Goal: Transaction & Acquisition: Purchase product/service

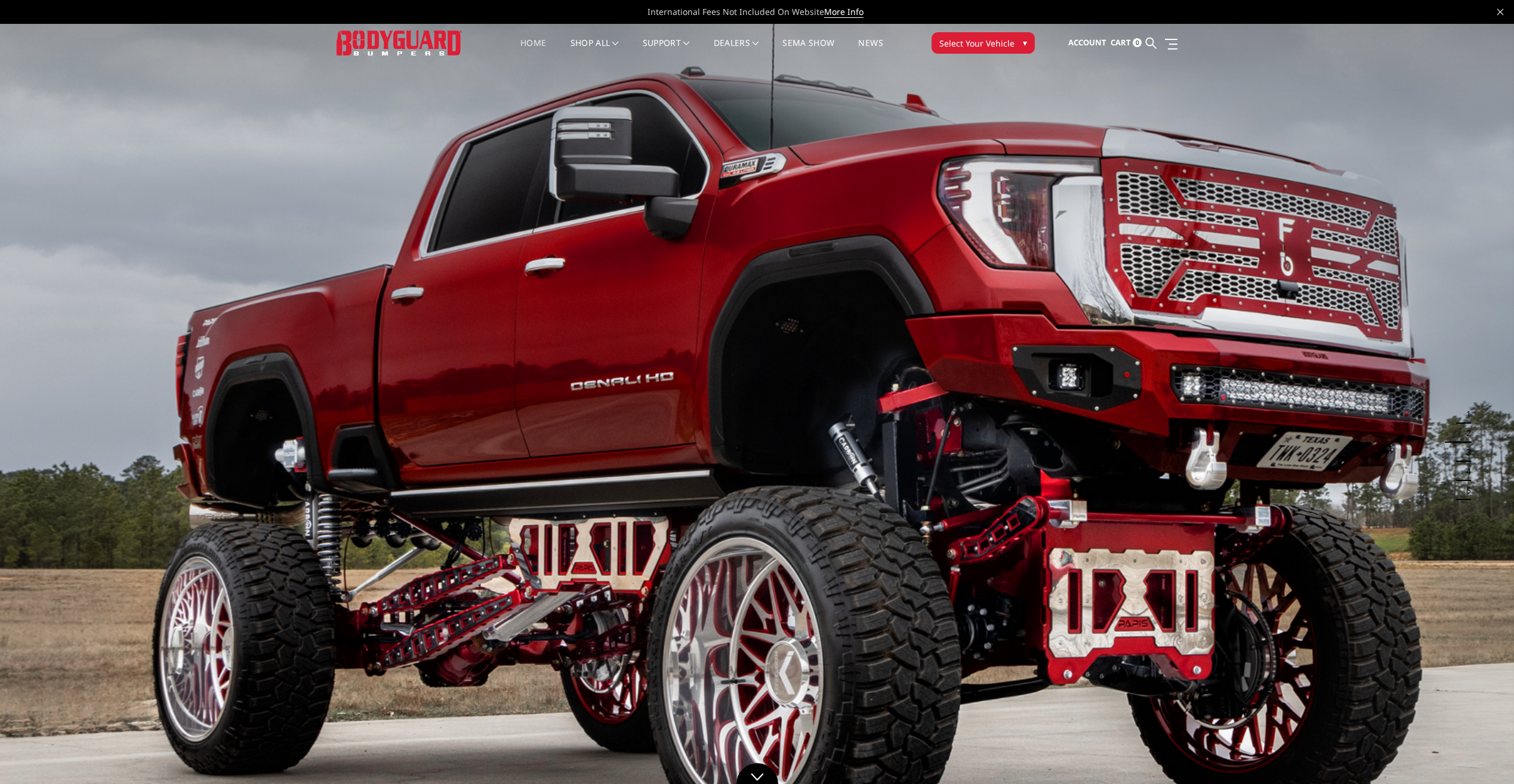
click at [982, 37] on span "Select Your Vehicle" at bounding box center [977, 44] width 75 height 13
click at [1014, 66] on div at bounding box center [879, 66] width 310 height 16
click at [1006, 63] on div at bounding box center [879, 66] width 310 height 16
click at [997, 45] on span "Select Your Vehicle" at bounding box center [977, 44] width 75 height 13
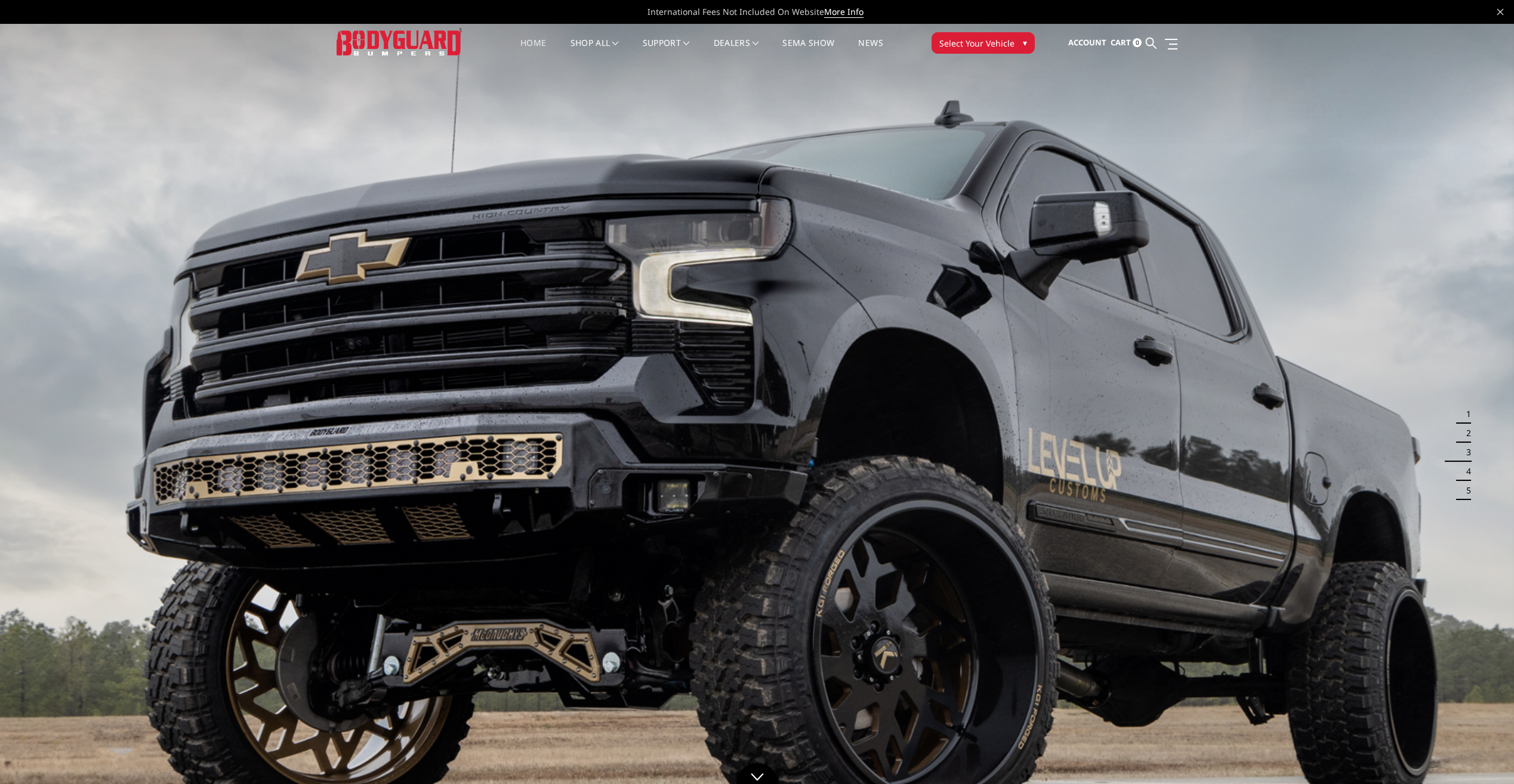
drag, startPoint x: 997, startPoint y: 45, endPoint x: 1012, endPoint y: 43, distance: 15.1
click at [998, 45] on span "Select Your Vehicle" at bounding box center [977, 44] width 75 height 13
click at [1012, 43] on button "Select Your Vehicle ▾" at bounding box center [983, 43] width 103 height 21
click at [1006, 40] on span "Select Your Vehicle" at bounding box center [977, 44] width 75 height 13
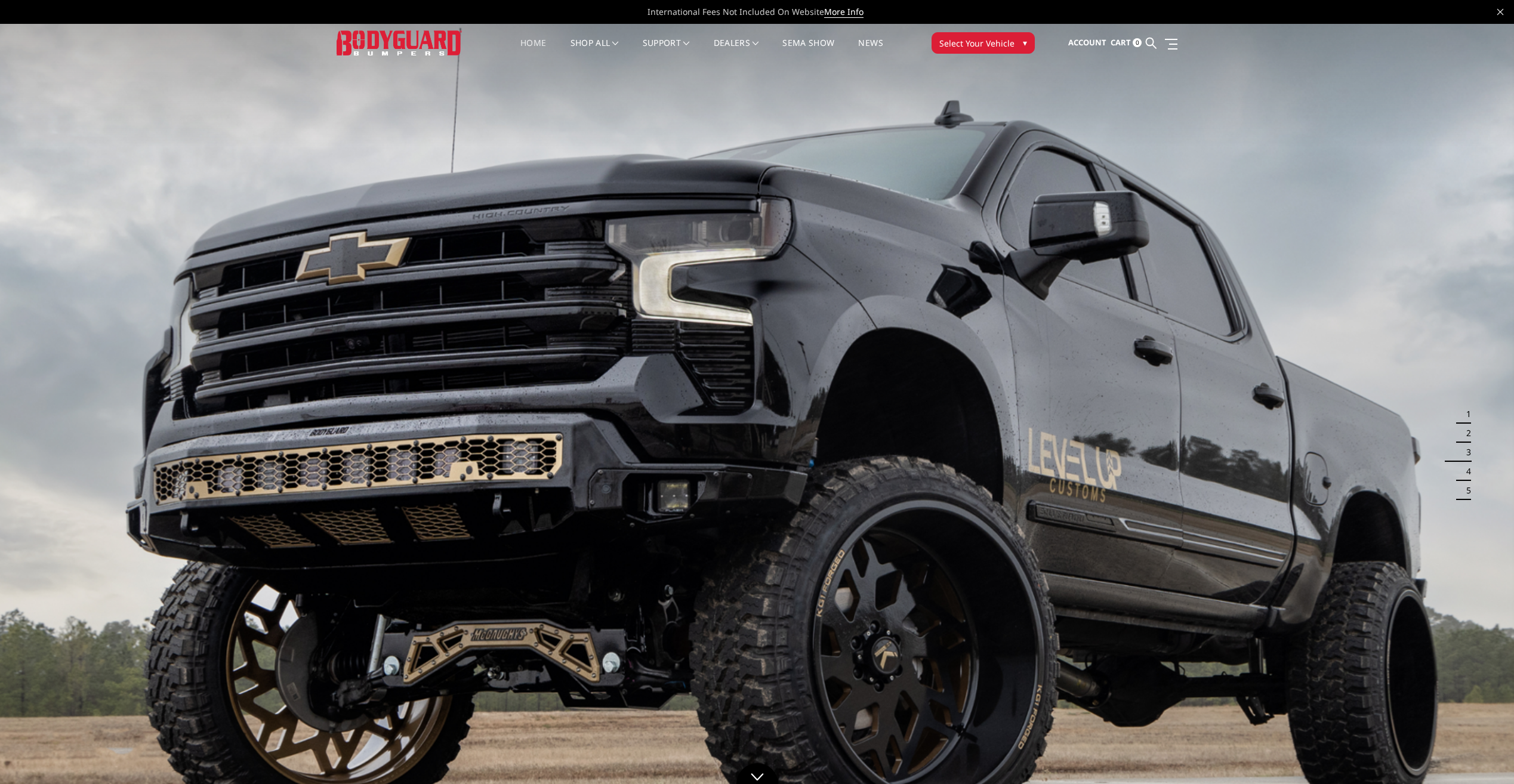
drag, startPoint x: 965, startPoint y: 44, endPoint x: 973, endPoint y: 44, distance: 8.0
click at [966, 44] on span "Select Your Vehicle" at bounding box center [977, 44] width 75 height 13
click at [958, 59] on div at bounding box center [879, 66] width 310 height 16
click at [958, 61] on div at bounding box center [879, 66] width 310 height 16
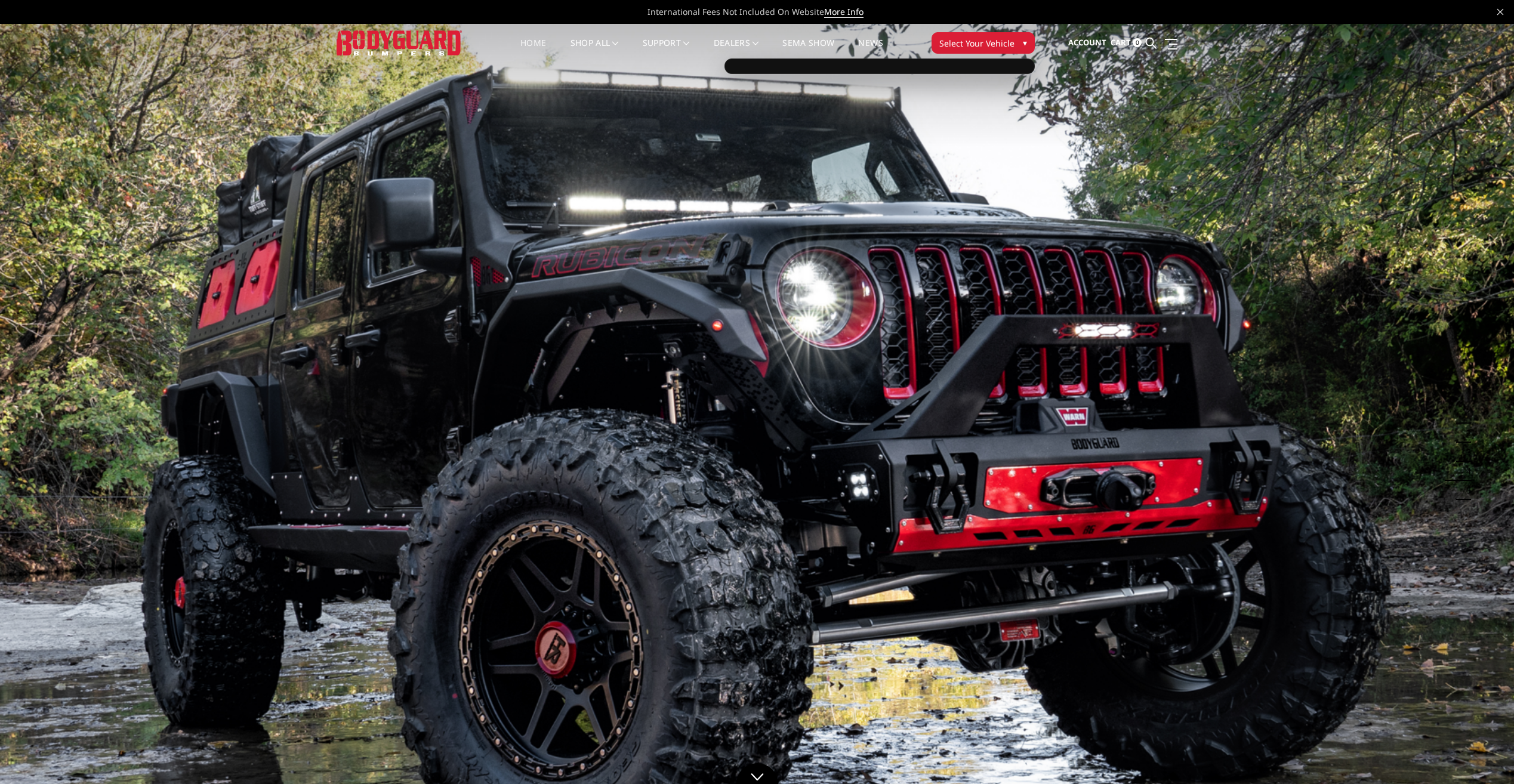
drag, startPoint x: 958, startPoint y: 63, endPoint x: 967, endPoint y: 146, distance: 83.5
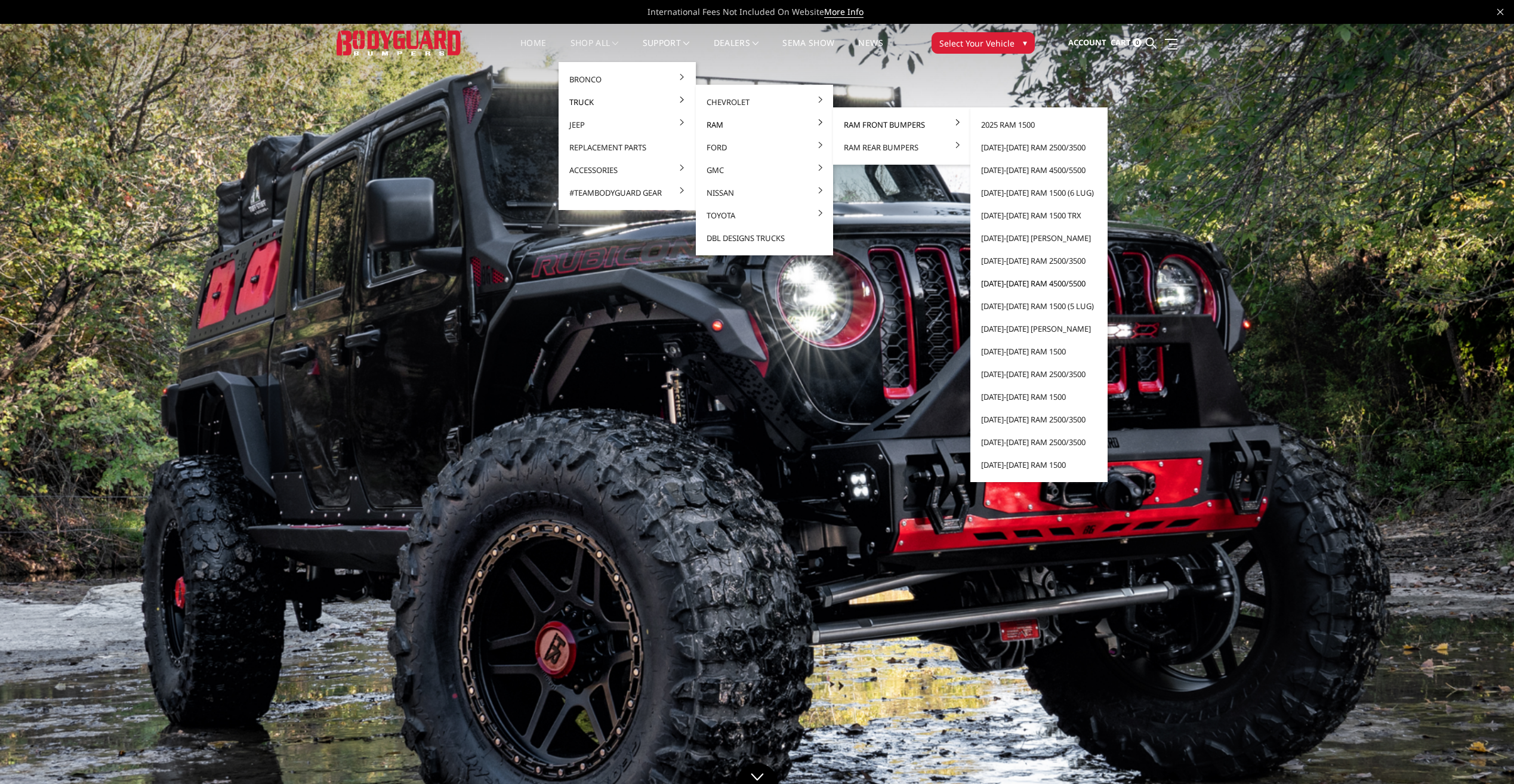
click at [1027, 287] on link "[DATE]-[DATE] Ram 4500/5500" at bounding box center [1038, 283] width 127 height 23
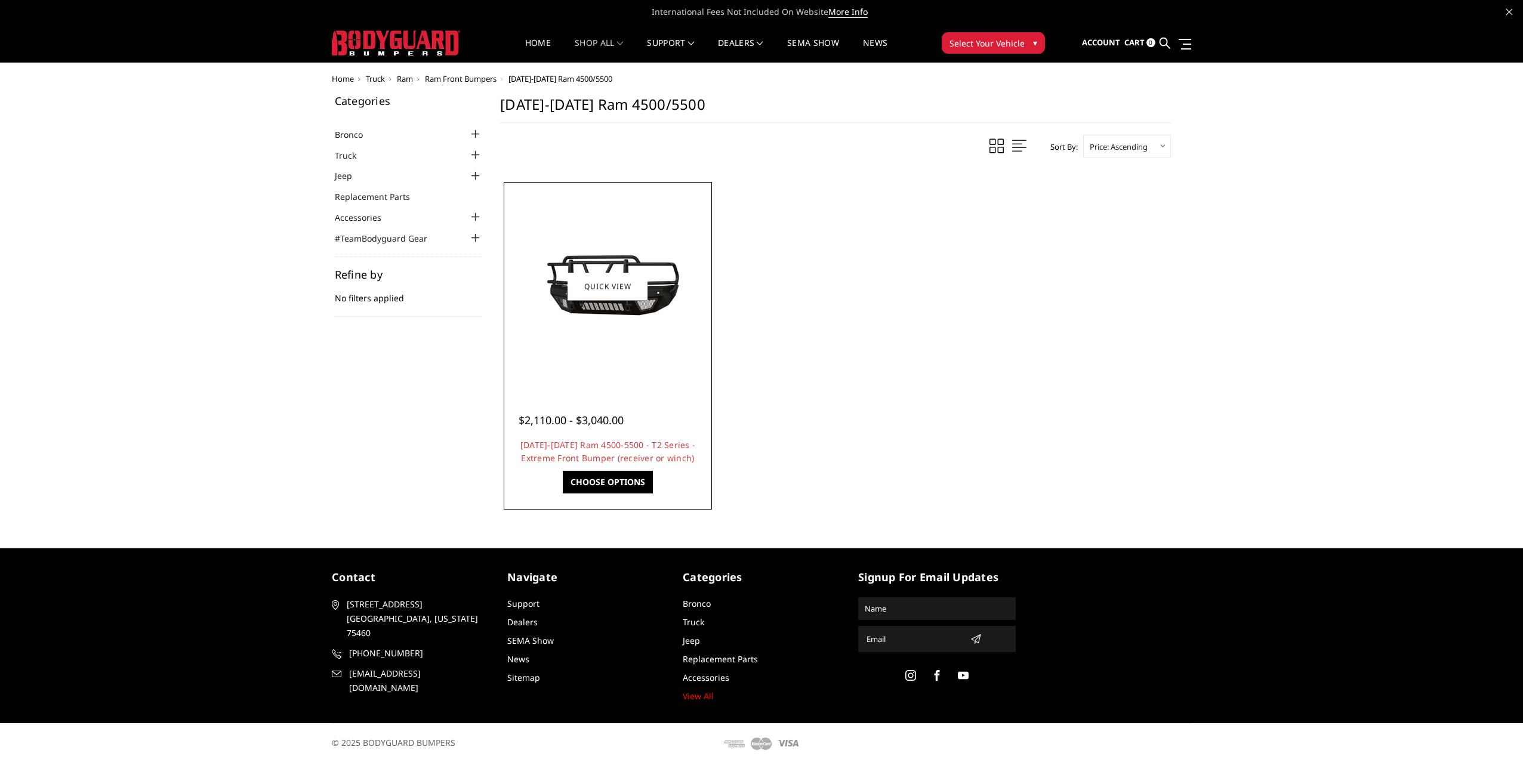
click at [638, 333] on img at bounding box center [607, 286] width 191 height 104
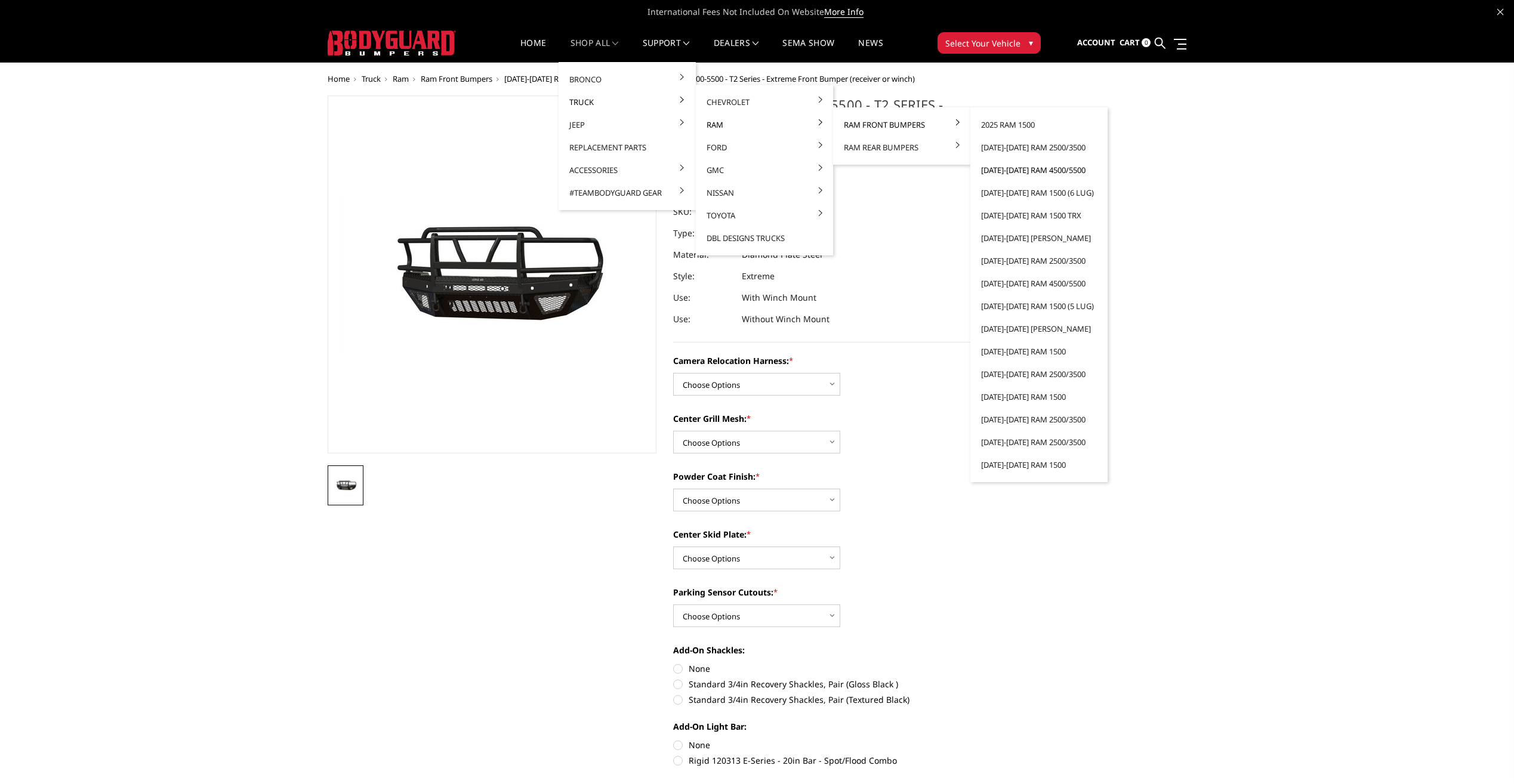
click at [1013, 169] on link "[DATE]-[DATE] Ram 4500/5500" at bounding box center [1038, 170] width 127 height 23
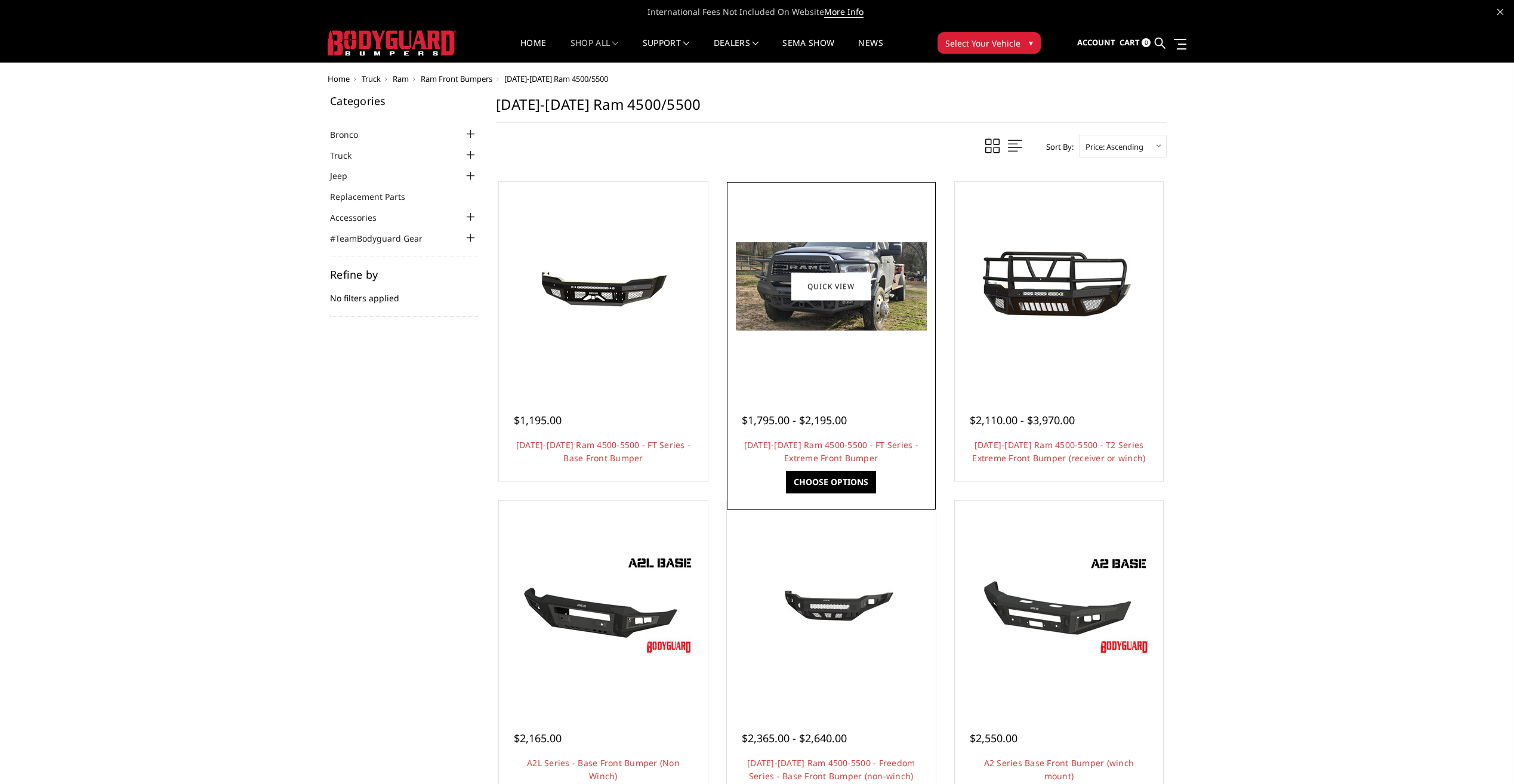
click at [885, 372] on div at bounding box center [831, 286] width 203 height 203
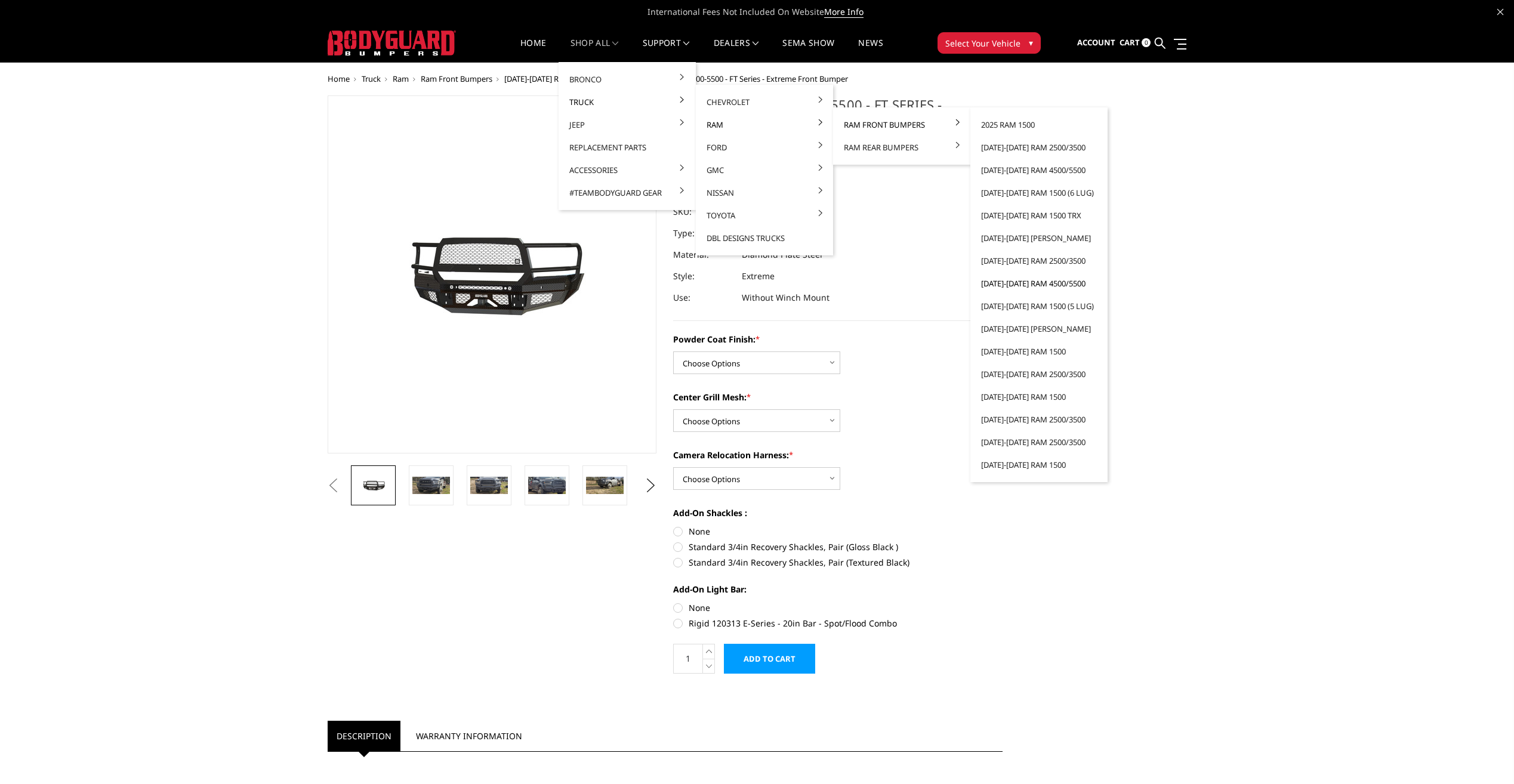
click at [1049, 282] on link "[DATE]-[DATE] Ram 4500/5500" at bounding box center [1038, 283] width 127 height 23
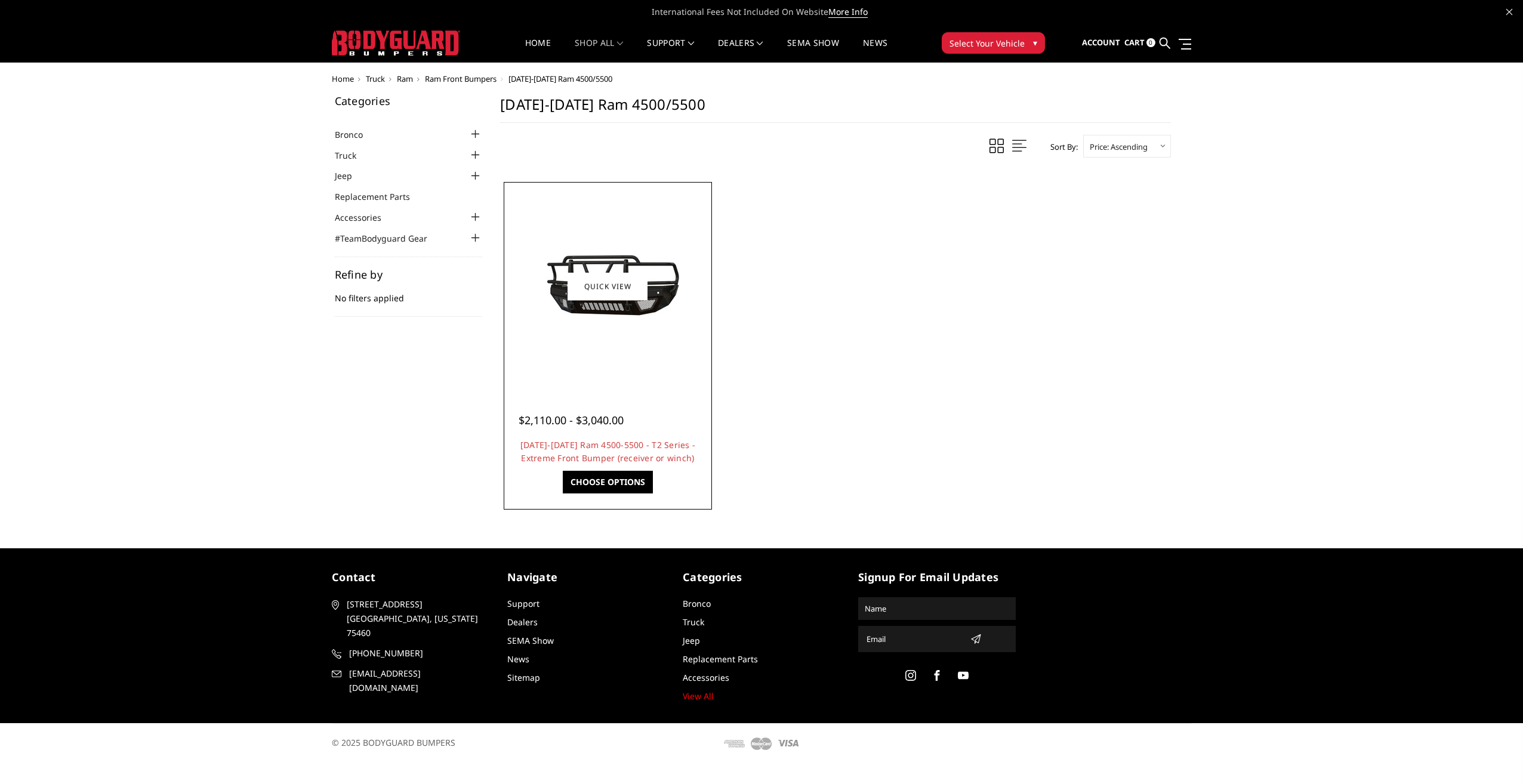
drag, startPoint x: 651, startPoint y: 368, endPoint x: 660, endPoint y: 372, distance: 9.8
click at [651, 369] on div at bounding box center [608, 286] width 203 height 203
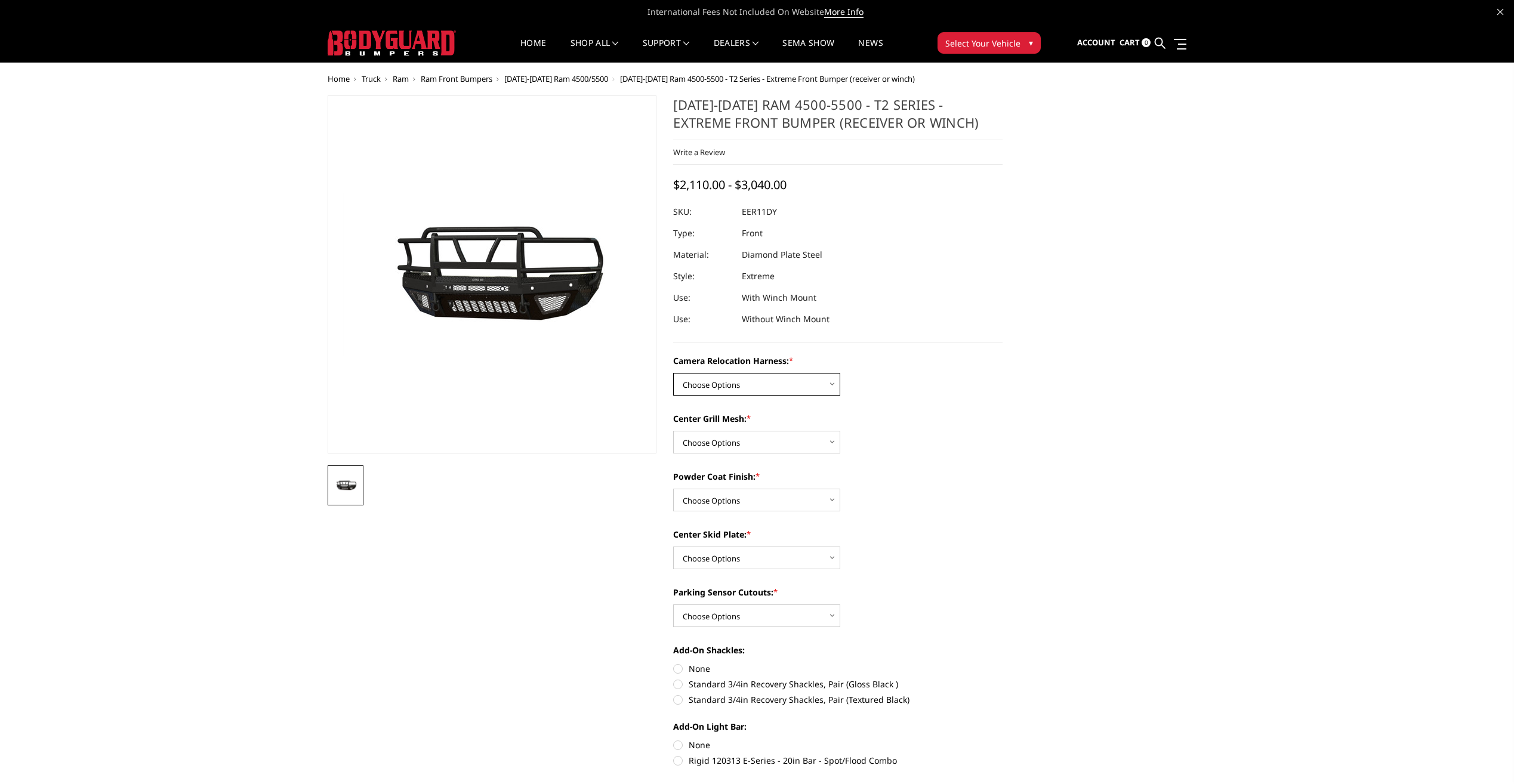
drag, startPoint x: 696, startPoint y: 379, endPoint x: 703, endPoint y: 386, distance: 9.9
click at [700, 381] on select "Choose Options Without camera harness With camera harness" at bounding box center [756, 384] width 167 height 23
select select "3831"
click at [673, 373] on select "Choose Options Without camera harness With camera harness" at bounding box center [756, 384] width 167 height 23
drag, startPoint x: 754, startPoint y: 440, endPoint x: 752, endPoint y: 447, distance: 7.3
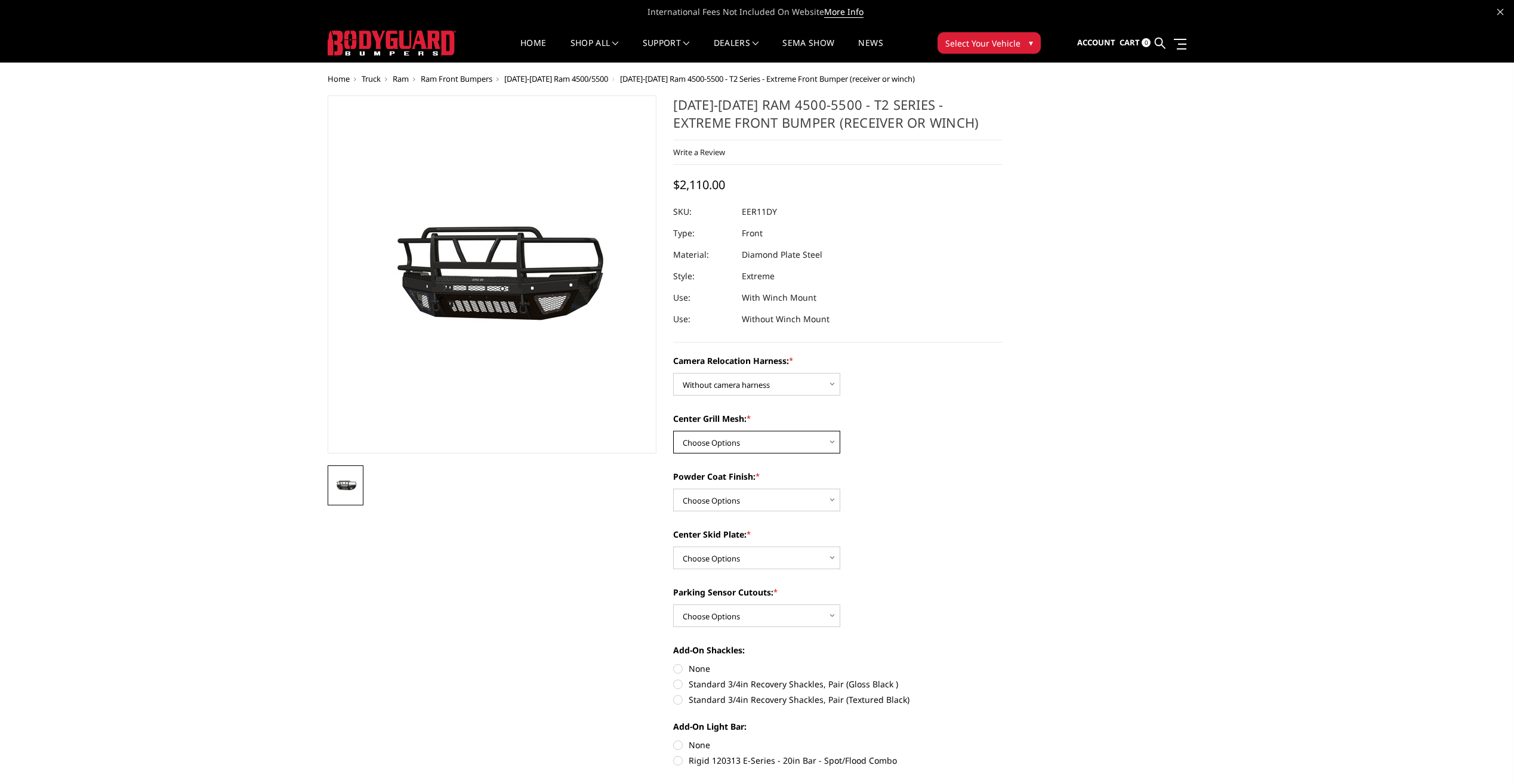
click at [754, 440] on select "Choose Options Without expanded metal With expanded metal" at bounding box center [756, 441] width 167 height 23
select select "3828"
click at [673, 430] on select "Choose Options Without expanded metal With expanded metal" at bounding box center [756, 441] width 167 height 23
click at [756, 493] on select "Choose Options Textured Black Powder Coat Gloss Black Powder Coat Bare Metal" at bounding box center [756, 499] width 167 height 23
select select "3827"
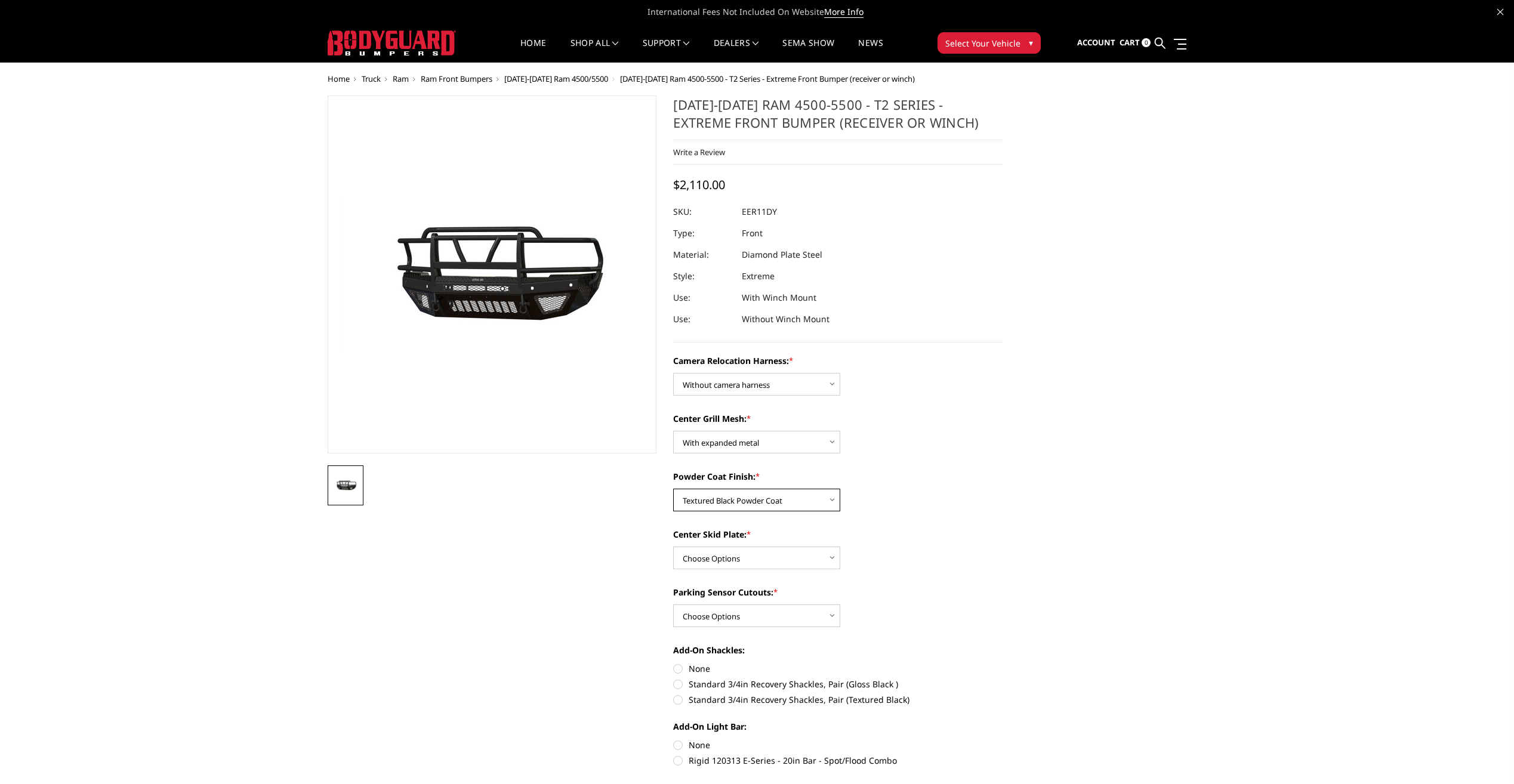
click at [673, 488] on select "Choose Options Textured Black Powder Coat Gloss Black Powder Coat Bare Metal" at bounding box center [756, 499] width 167 height 23
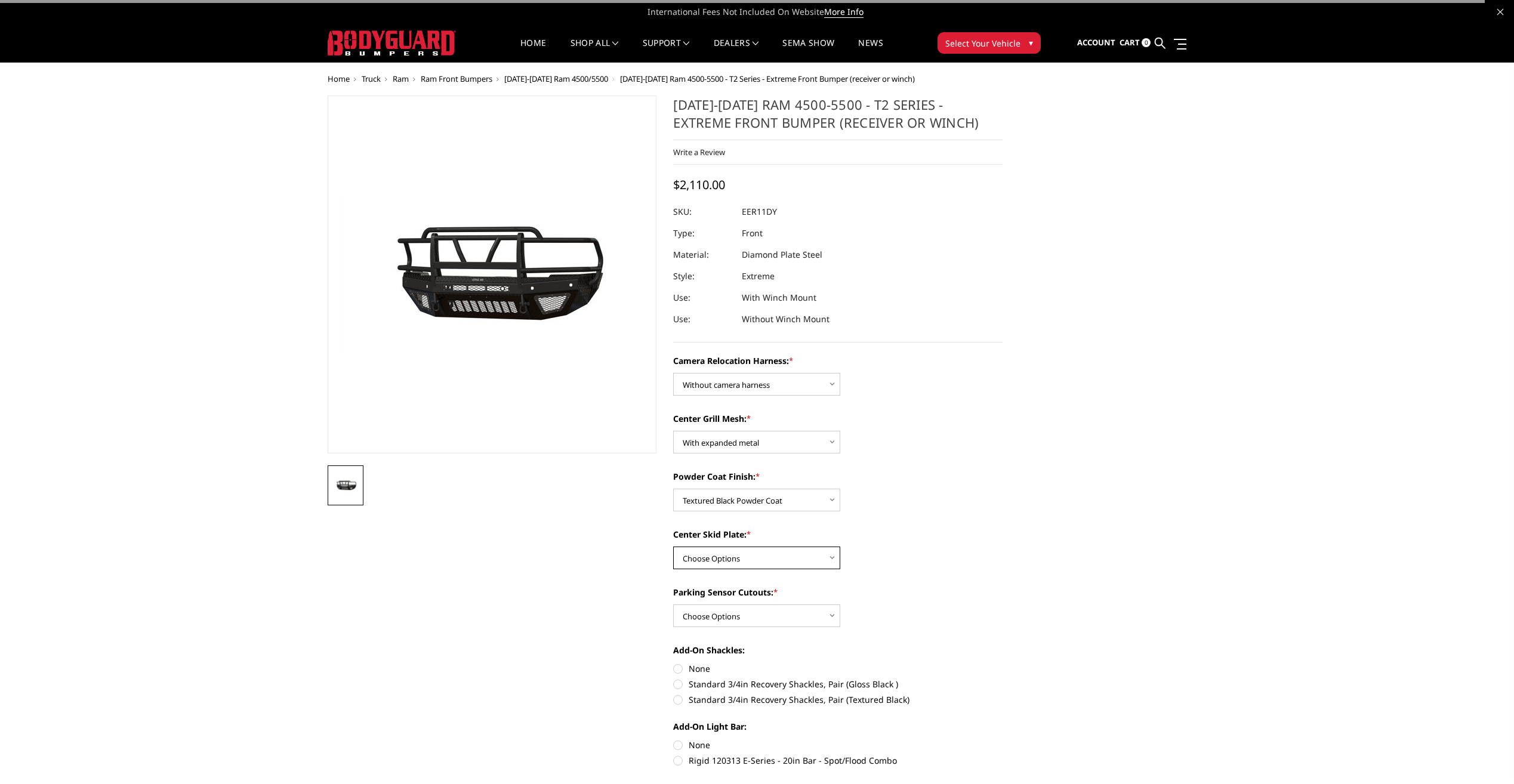
click at [763, 560] on select "Choose Options Winch Mount Skid Plate Standard Skid Plate (included) 2" Receive…" at bounding box center [756, 558] width 167 height 23
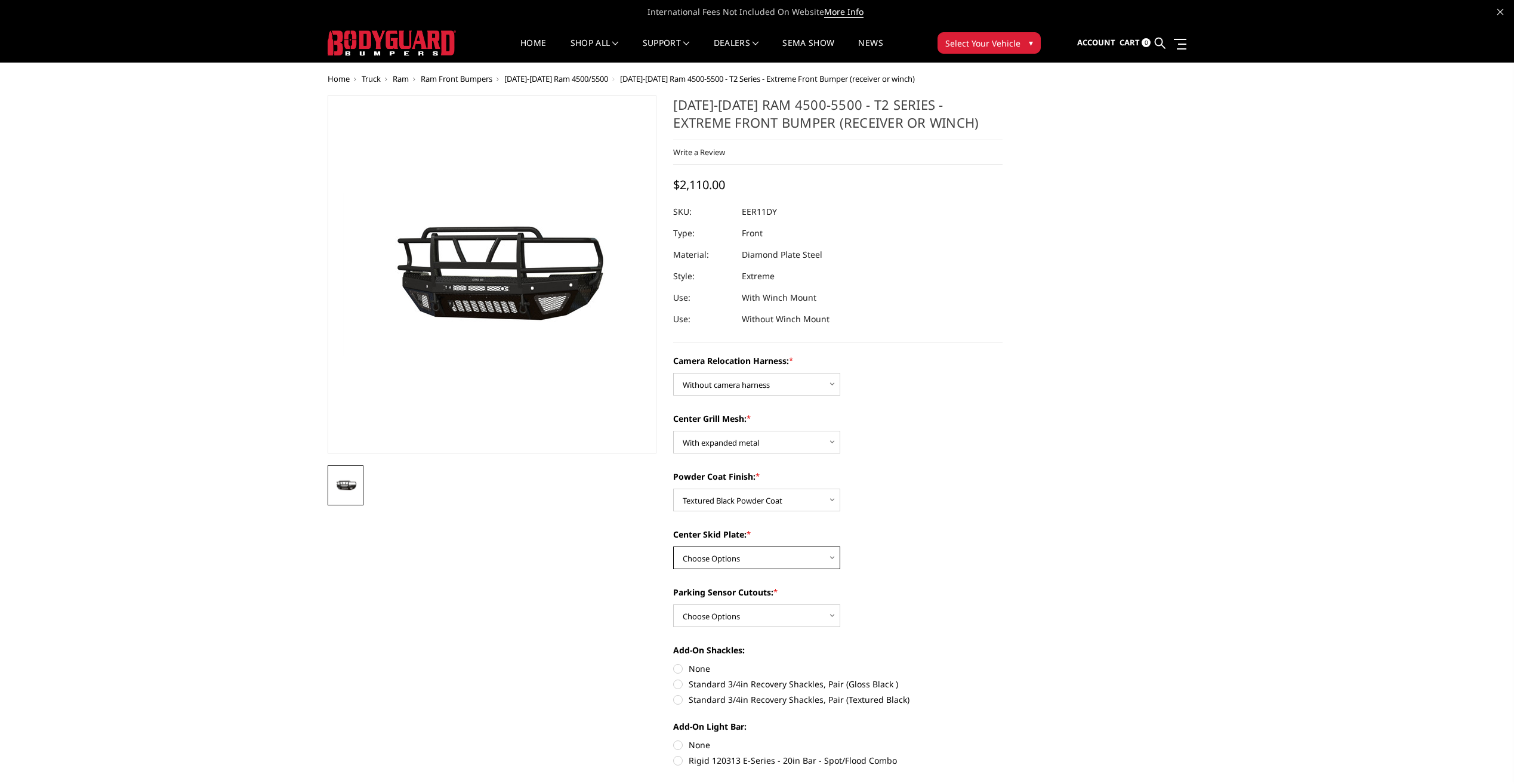
select select "3823"
click at [673, 547] on select "Choose Options Winch Mount Skid Plate Standard Skid Plate (included) 2" Receive…" at bounding box center [756, 558] width 167 height 23
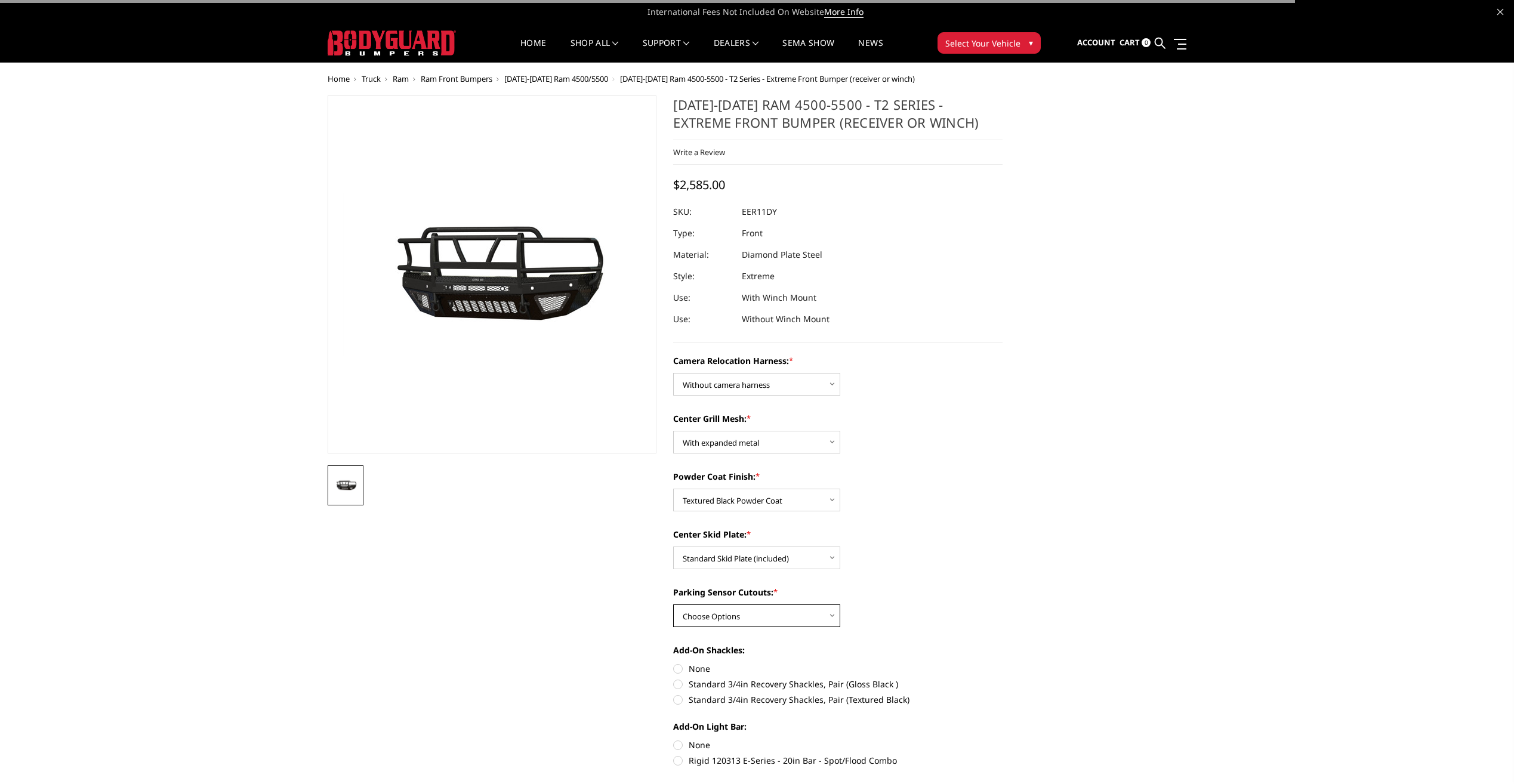
click at [743, 614] on select "Choose Options Yes - With Parking Sensor Cutouts" at bounding box center [756, 615] width 167 height 23
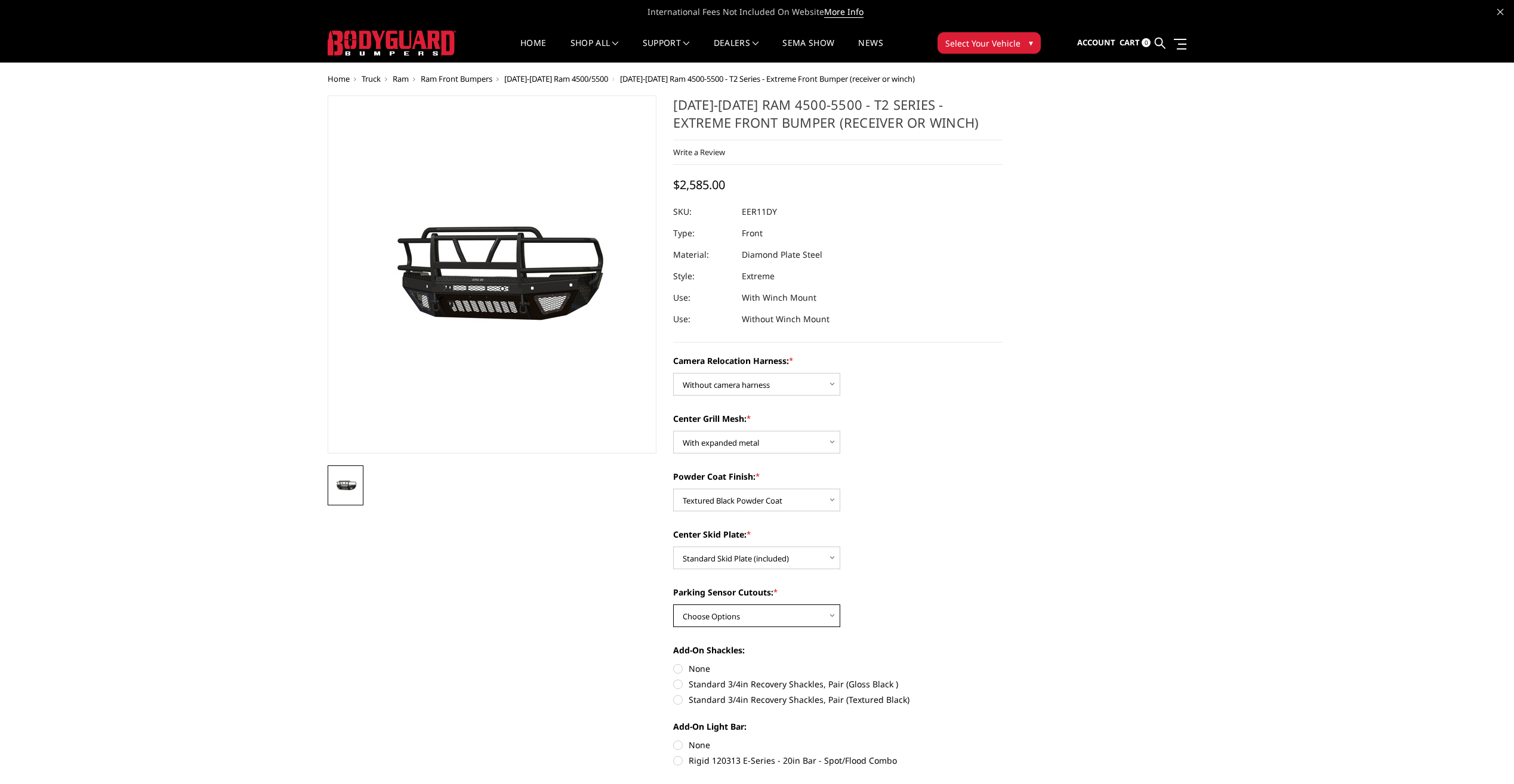
click at [673, 604] on select "Choose Options Yes - With Parking Sensor Cutouts" at bounding box center [756, 615] width 167 height 23
click at [766, 600] on div "Parking Sensor Cutouts: * Choose Options Yes - With Parking Sensor Cutouts" at bounding box center [837, 606] width 329 height 41
click at [772, 614] on select "Choose Options Yes - With Parking Sensor Cutouts" at bounding box center [756, 615] width 167 height 23
click at [768, 613] on select "Choose Options Yes - With Parking Sensor Cutouts" at bounding box center [756, 615] width 167 height 23
drag, startPoint x: 680, startPoint y: 672, endPoint x: 680, endPoint y: 695, distance: 23.0
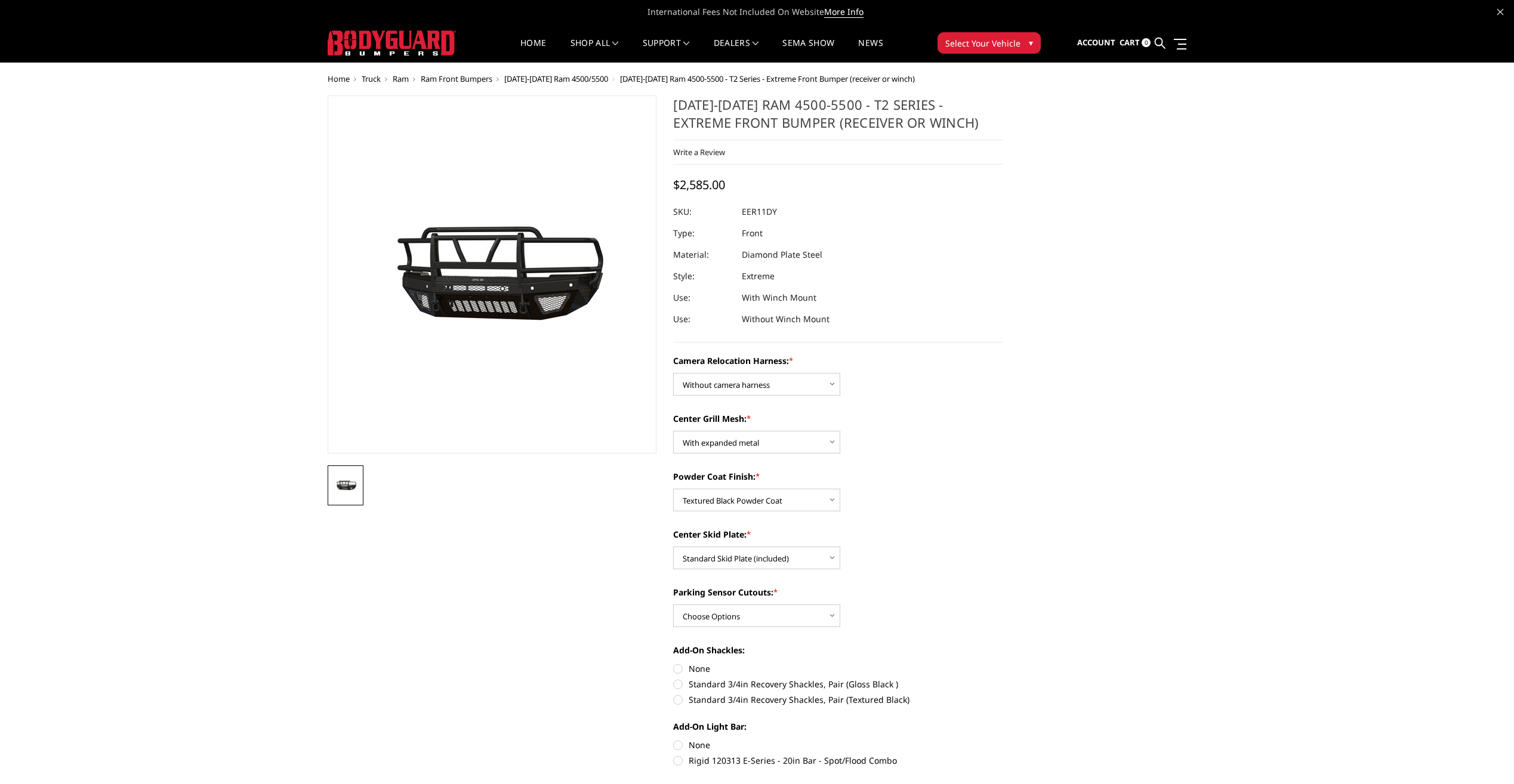
click at [680, 686] on div "Add-On Shackles: None Standard 3/4in Recovery Shackles, Pair (Gloss Black ) Sta…" at bounding box center [837, 672] width 329 height 59
click at [681, 668] on label "None" at bounding box center [837, 668] width 329 height 13
click at [674, 663] on input "None" at bounding box center [673, 662] width 1 height 1
radio input "true"
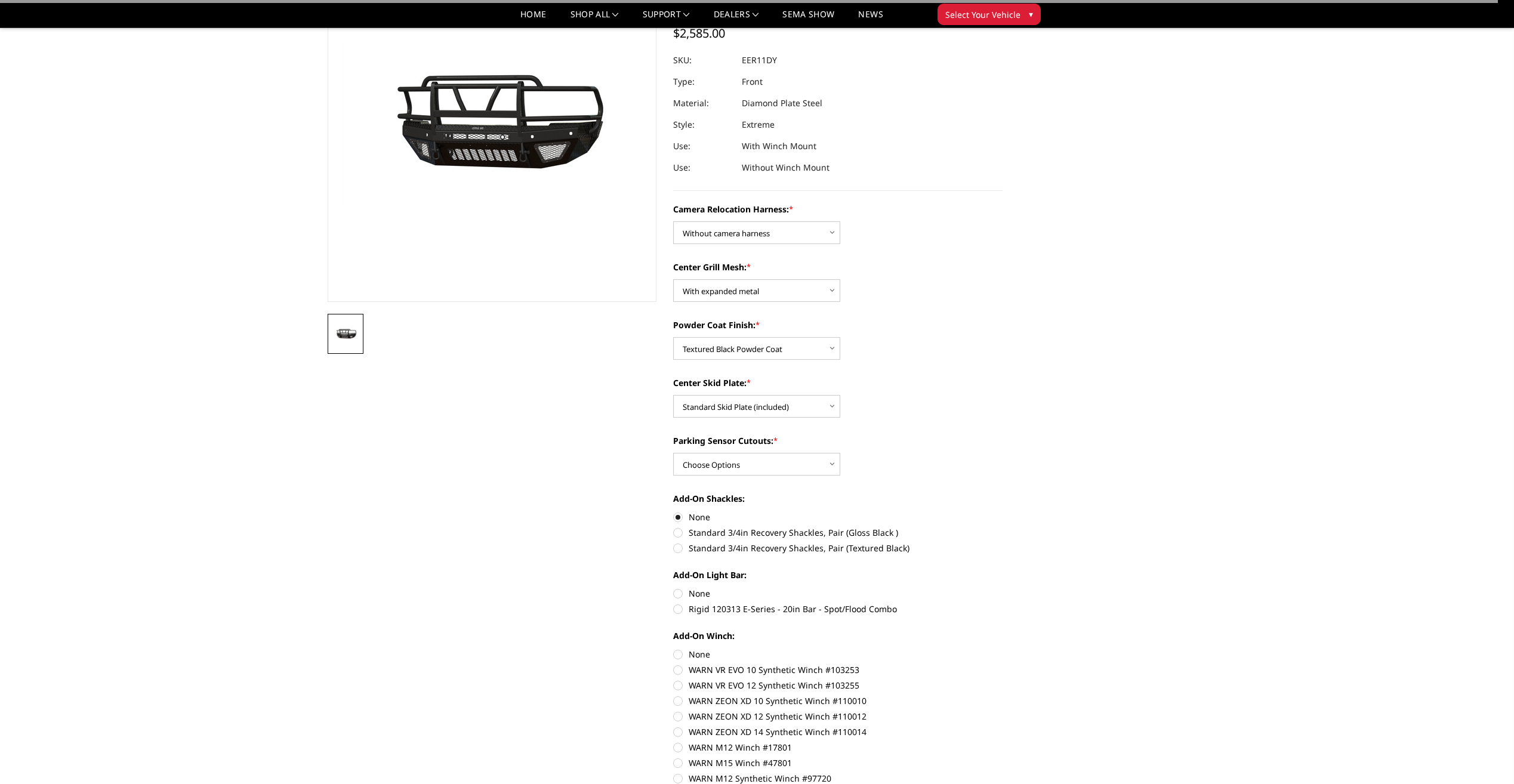
scroll to position [119, 0]
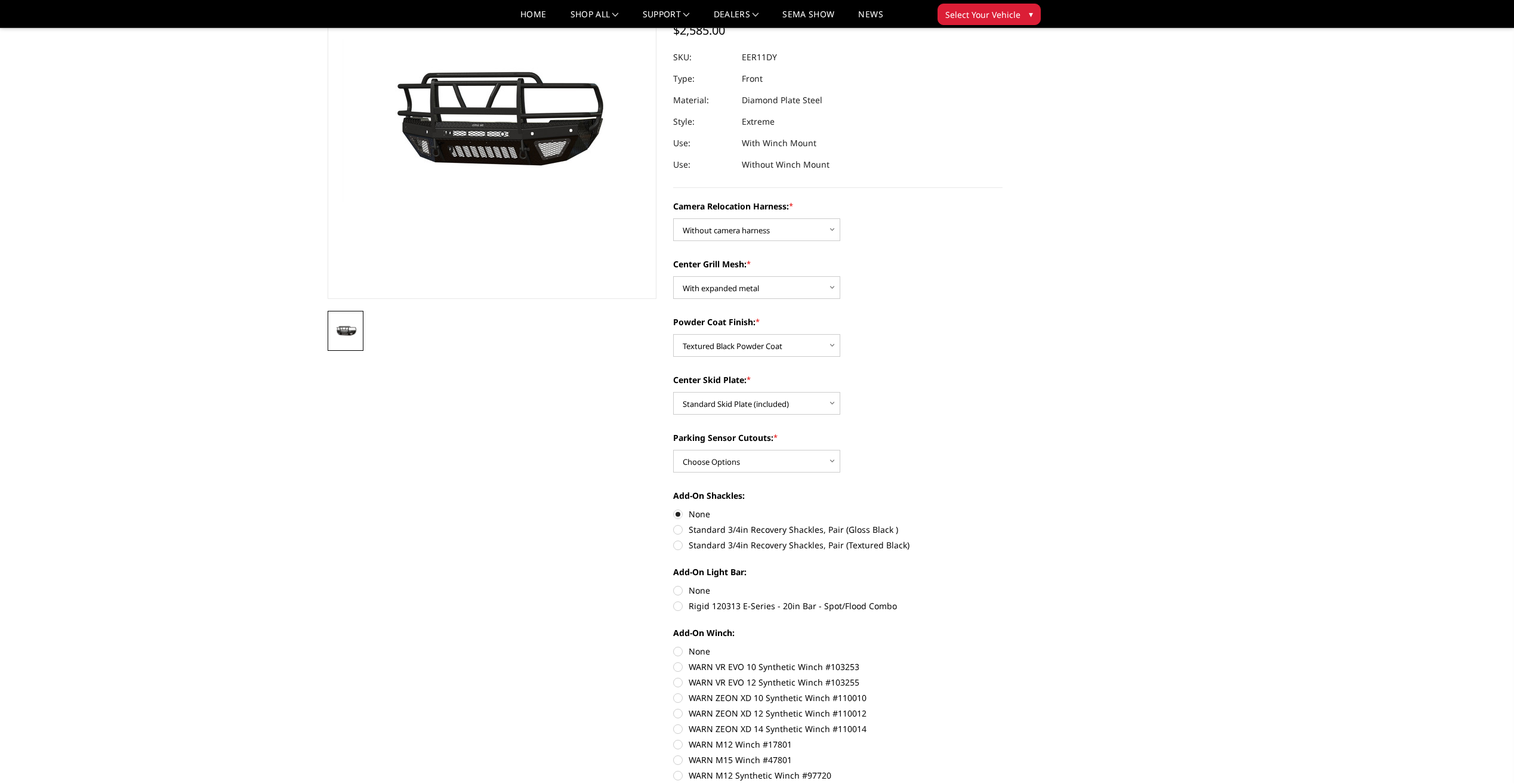
click at [681, 594] on label "None" at bounding box center [837, 590] width 329 height 13
click at [674, 585] on input "None" at bounding box center [673, 584] width 1 height 1
radio input "true"
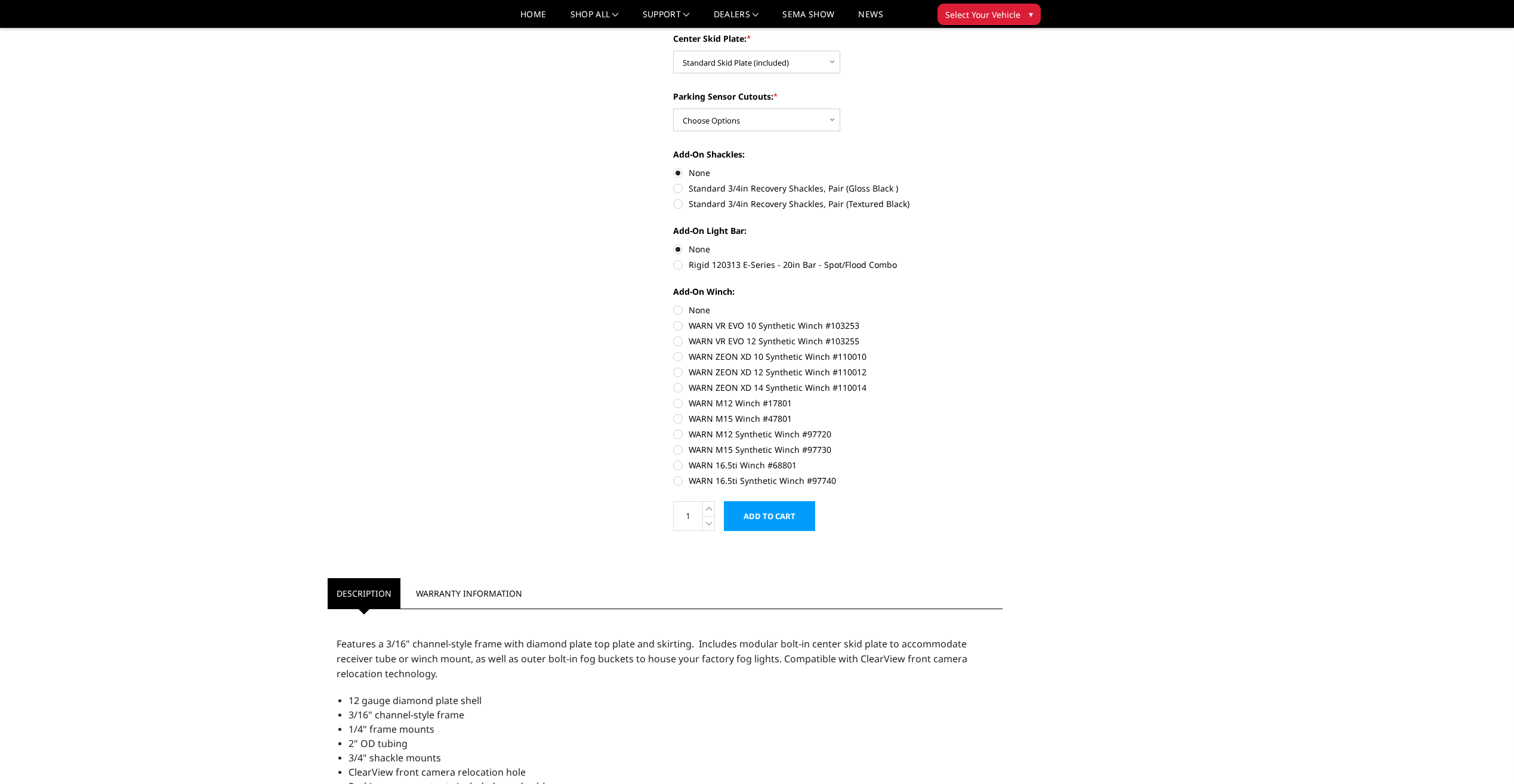
scroll to position [477, 0]
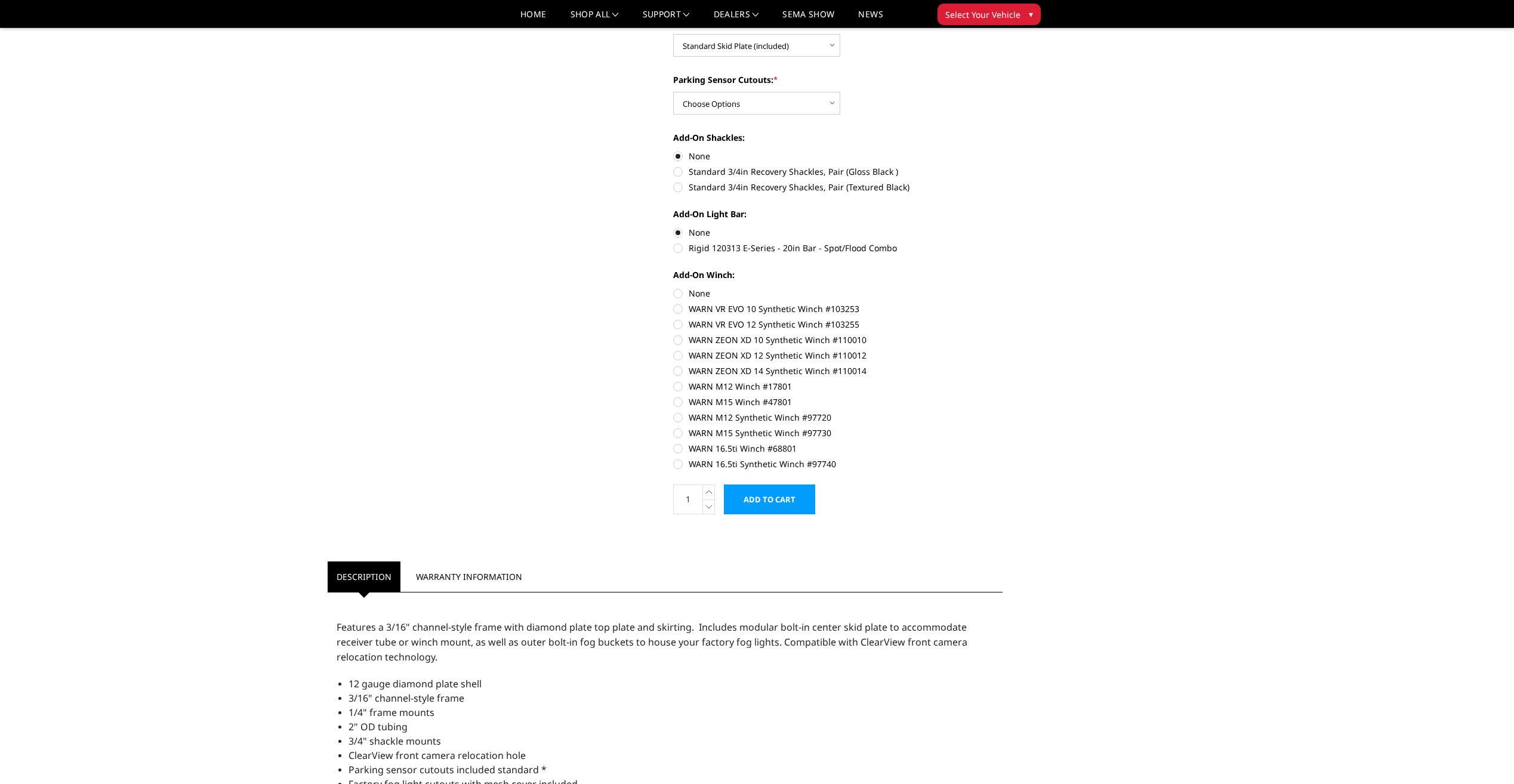
click at [779, 511] on input "Add to Cart" at bounding box center [768, 499] width 91 height 30
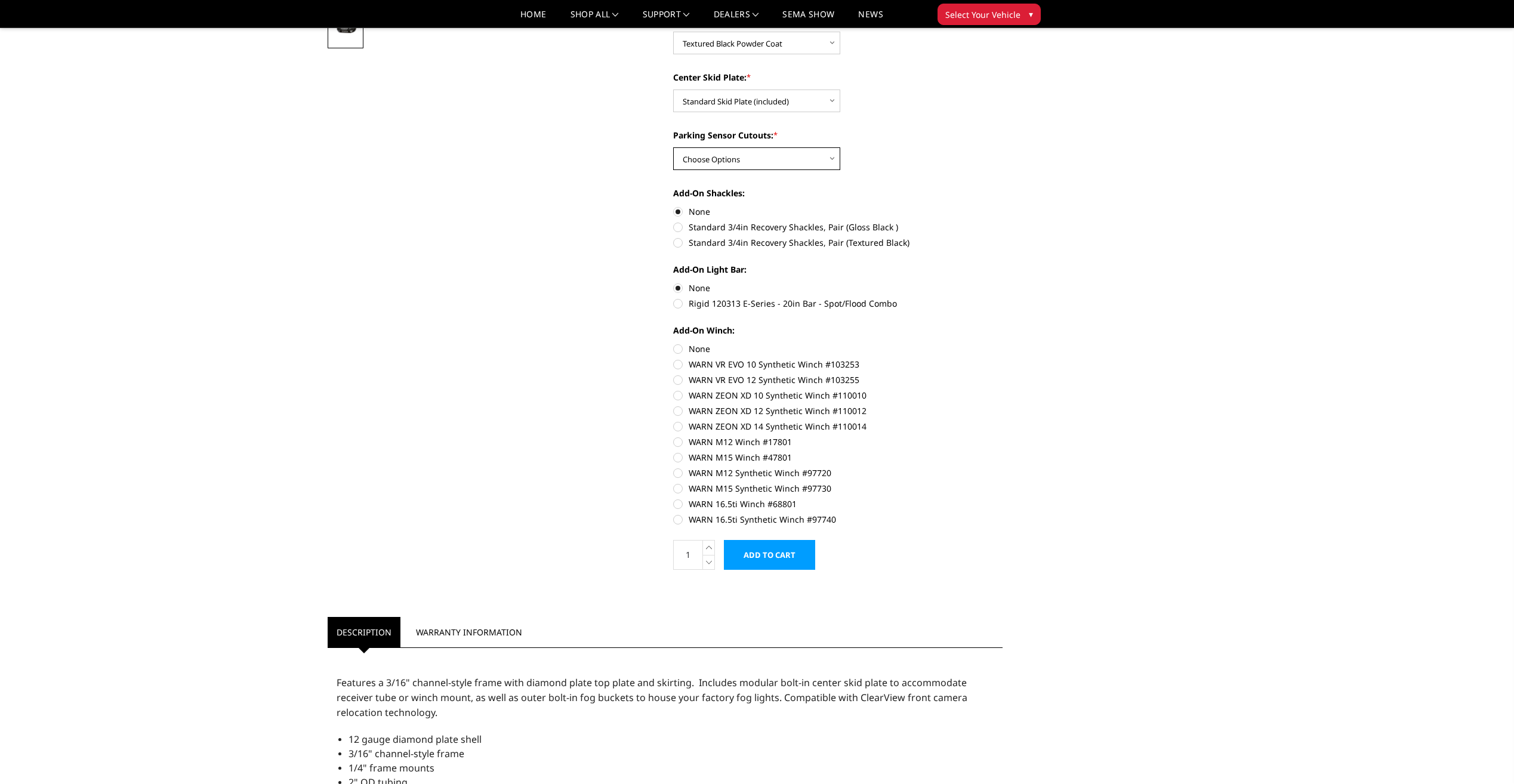
scroll to position [418, 0]
click at [780, 150] on div "Parking Sensor Cutouts: * Choose Options Yes - With Parking Sensor Cutouts" at bounding box center [837, 153] width 329 height 41
drag, startPoint x: 778, startPoint y: 159, endPoint x: 775, endPoint y: 165, distance: 6.7
click at [777, 160] on select "Choose Options Yes - With Parking Sensor Cutouts" at bounding box center [756, 162] width 167 height 23
click at [673, 151] on select "Choose Options Yes - With Parking Sensor Cutouts" at bounding box center [756, 162] width 167 height 23
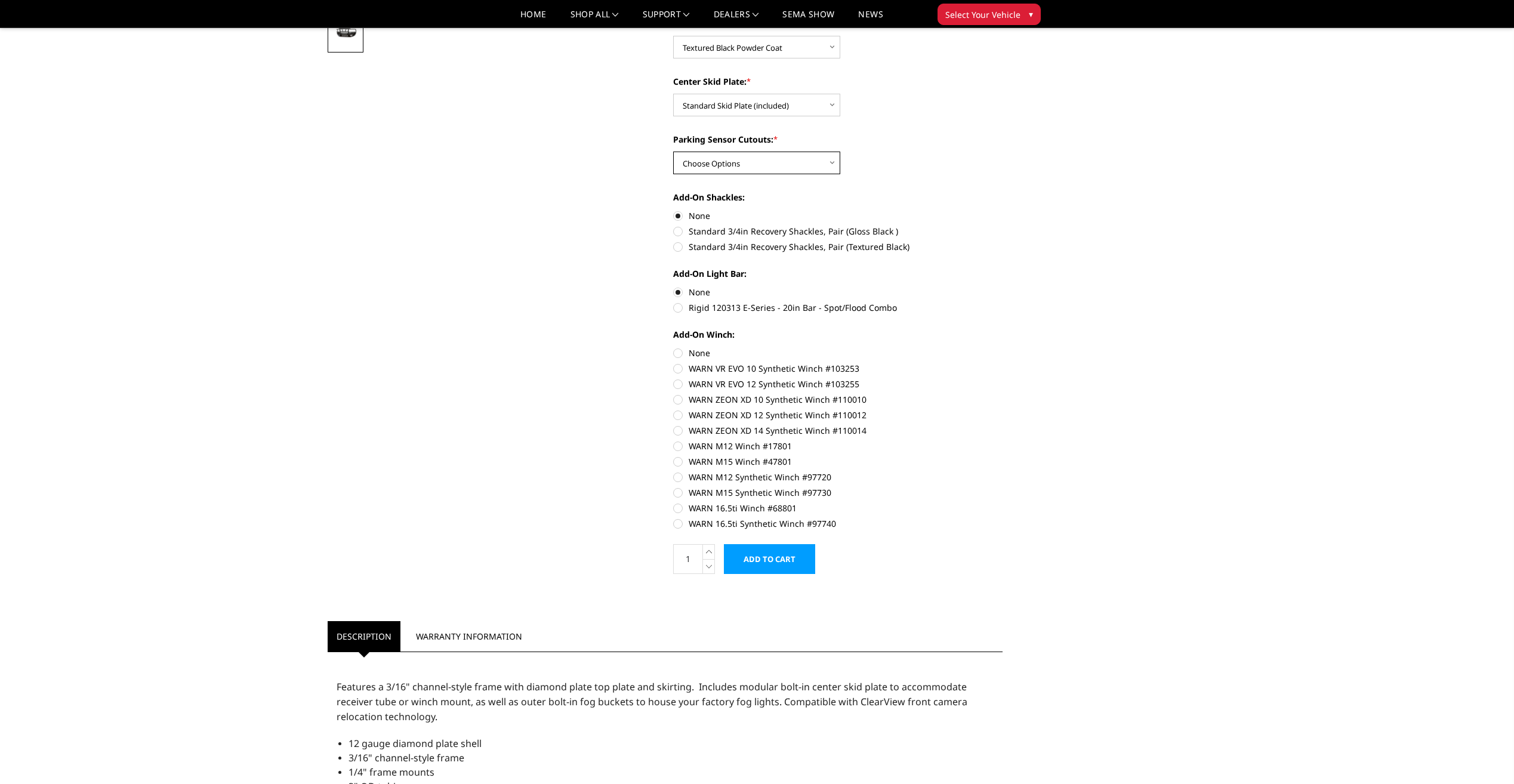
drag, startPoint x: 733, startPoint y: 161, endPoint x: 730, endPoint y: 170, distance: 9.5
click at [733, 161] on select "Choose Options Yes - With Parking Sensor Cutouts" at bounding box center [756, 162] width 167 height 23
select select "3821"
click at [673, 151] on select "Choose Options Yes - With Parking Sensor Cutouts" at bounding box center [756, 162] width 167 height 23
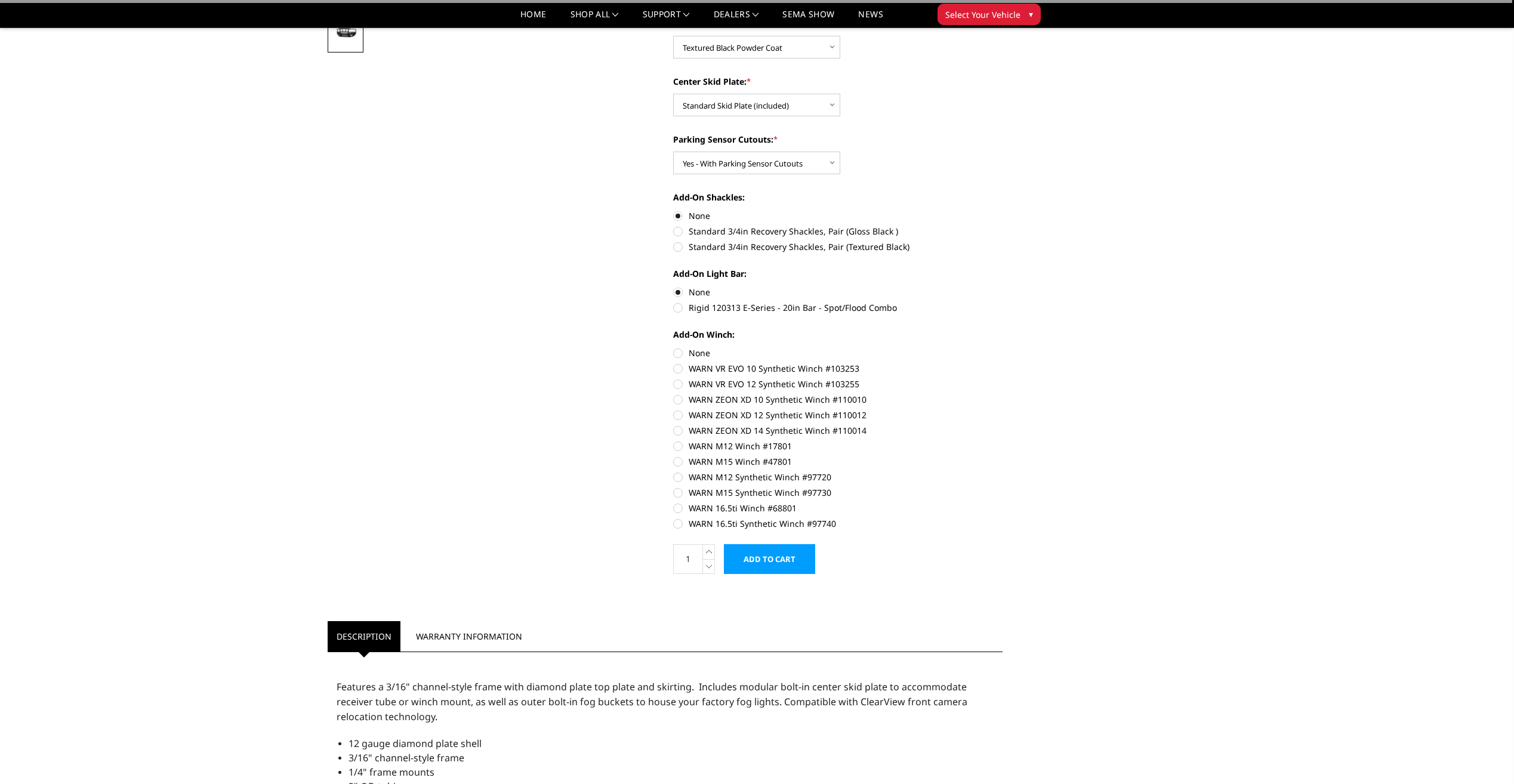
click at [787, 562] on input "Add to Cart" at bounding box center [768, 559] width 91 height 30
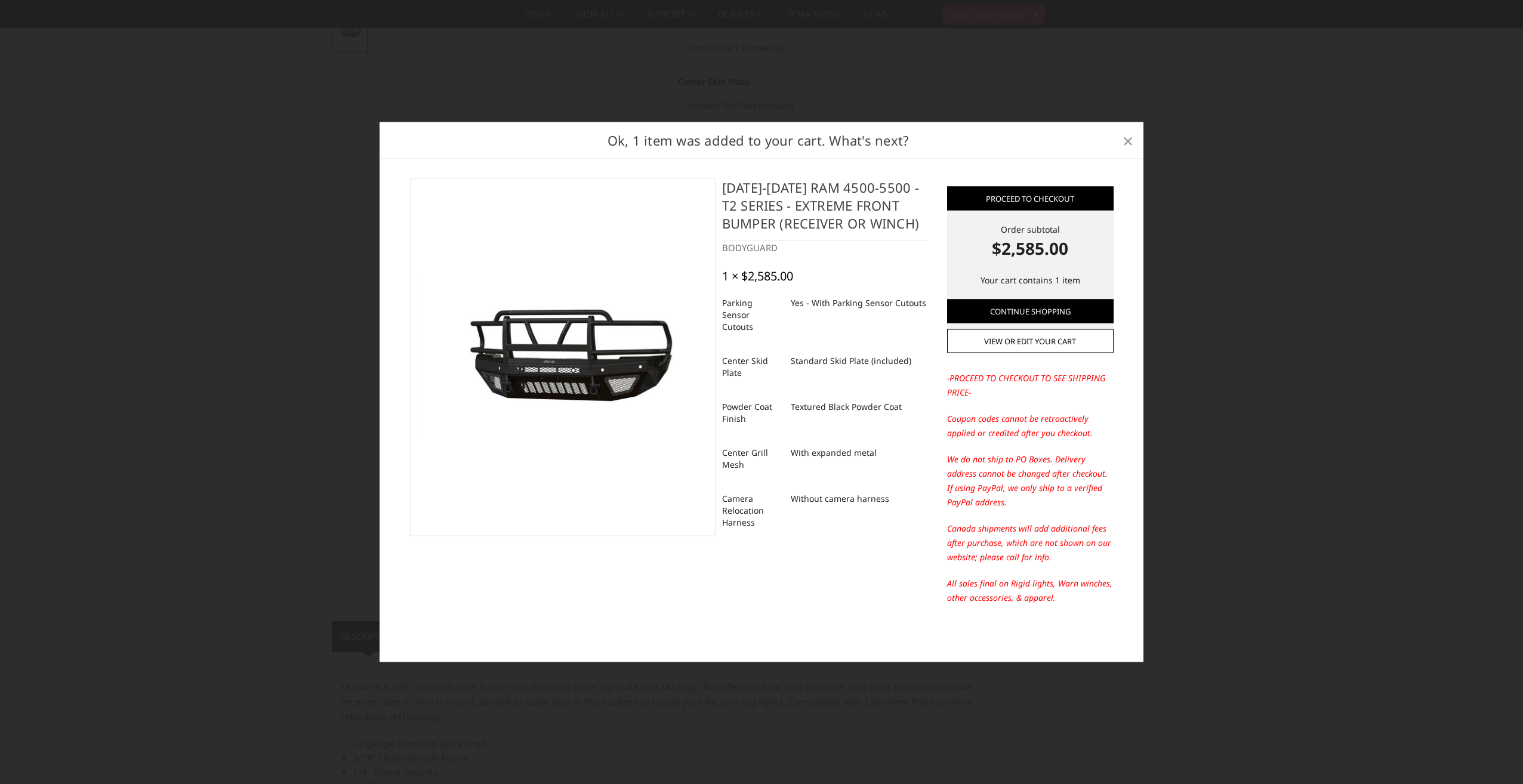
click at [1125, 145] on span "×" at bounding box center [1128, 140] width 11 height 25
